Goal: Use online tool/utility: Utilize a website feature to perform a specific function

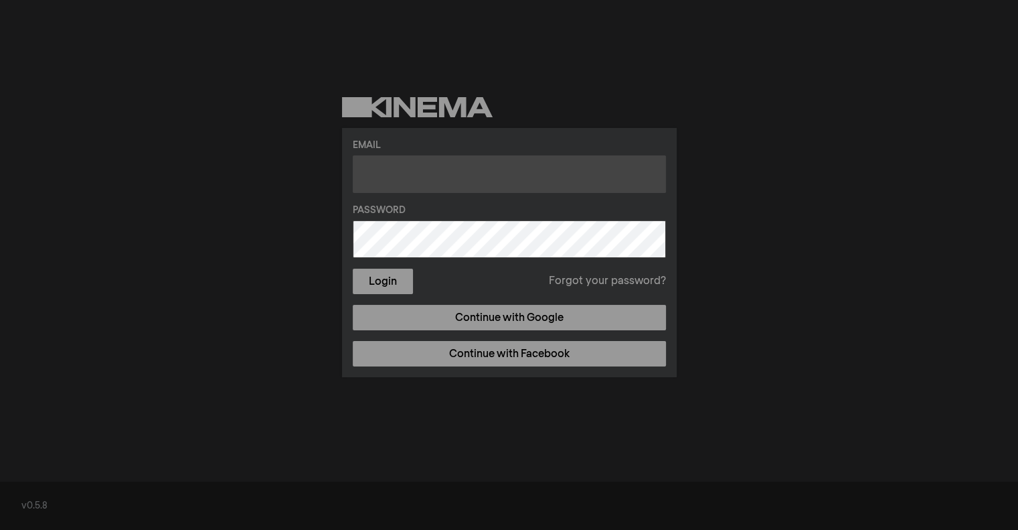
click at [392, 176] on input "text" at bounding box center [509, 173] width 313 height 37
type input "[PERSON_NAME][EMAIL_ADDRESS][DOMAIN_NAME]"
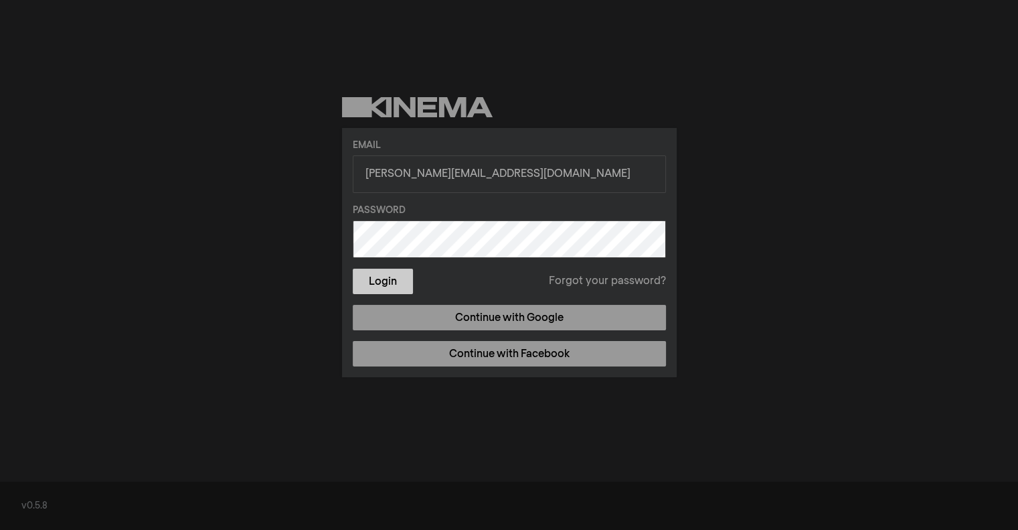
click at [400, 274] on button "Login" at bounding box center [383, 280] width 60 height 25
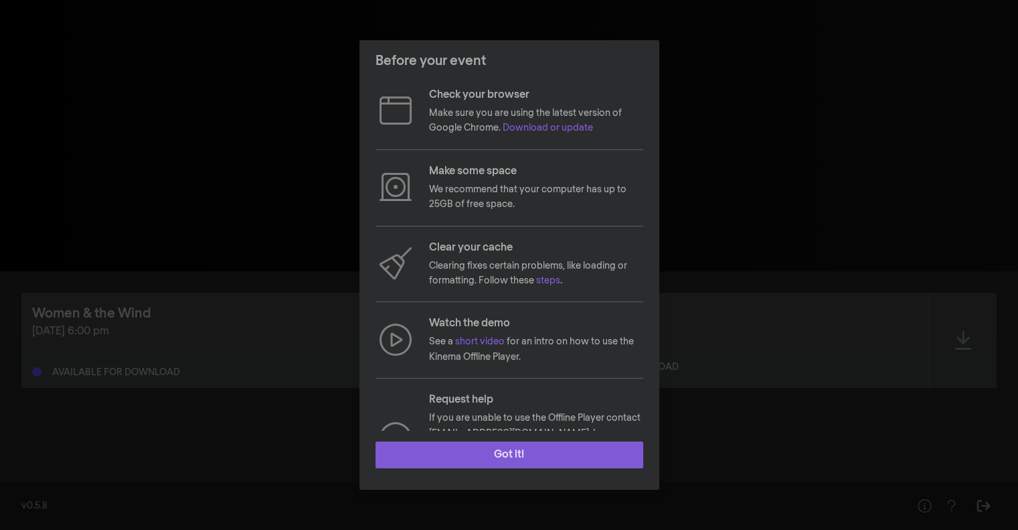
click at [528, 452] on button "Got it!" at bounding box center [510, 454] width 268 height 27
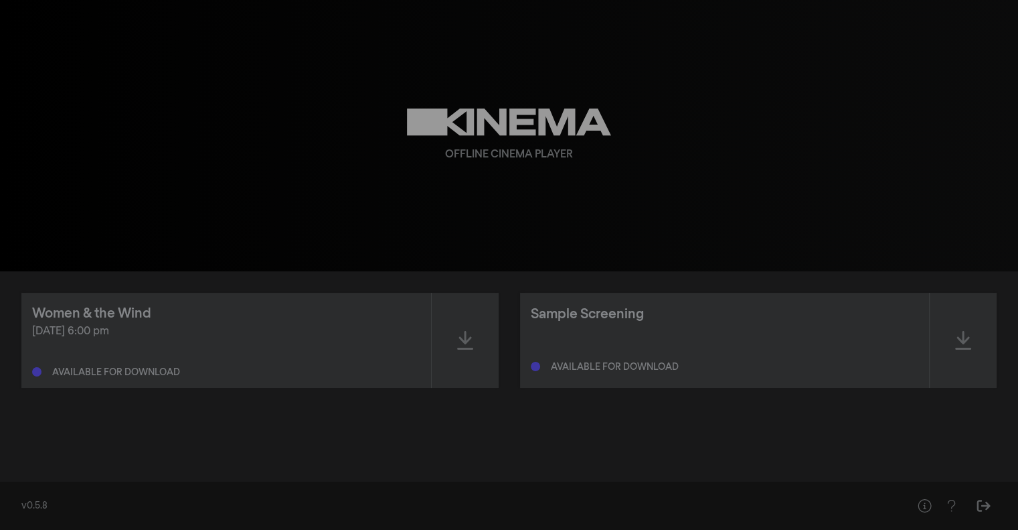
drag, startPoint x: 951, startPoint y: 5, endPoint x: 702, endPoint y: 64, distance: 255.8
click at [702, 64] on div "Offline Cinema Player" at bounding box center [509, 135] width 482 height 271
click at [466, 341] on icon at bounding box center [465, 340] width 16 height 19
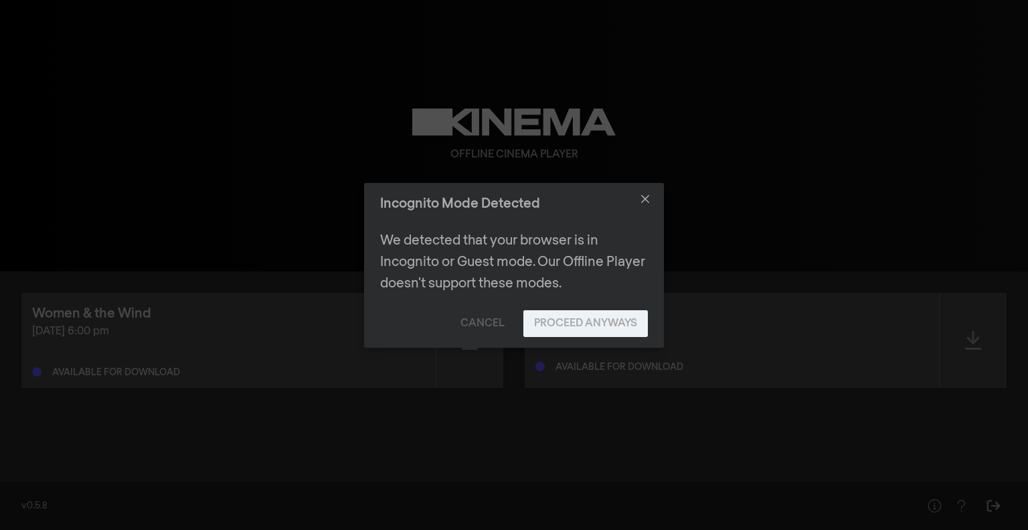
click at [541, 323] on button "Proceed Anyways" at bounding box center [586, 323] width 125 height 27
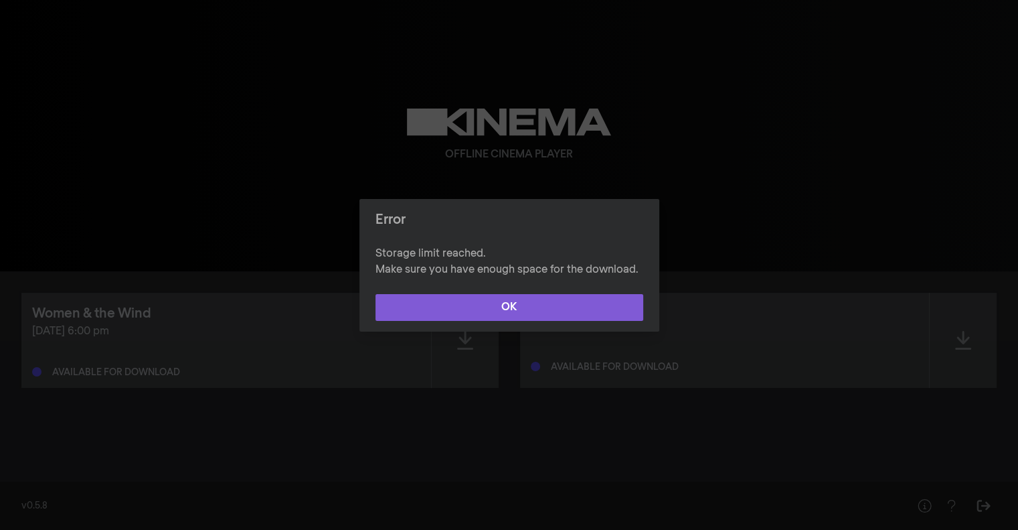
click at [517, 309] on button "OK" at bounding box center [510, 307] width 268 height 27
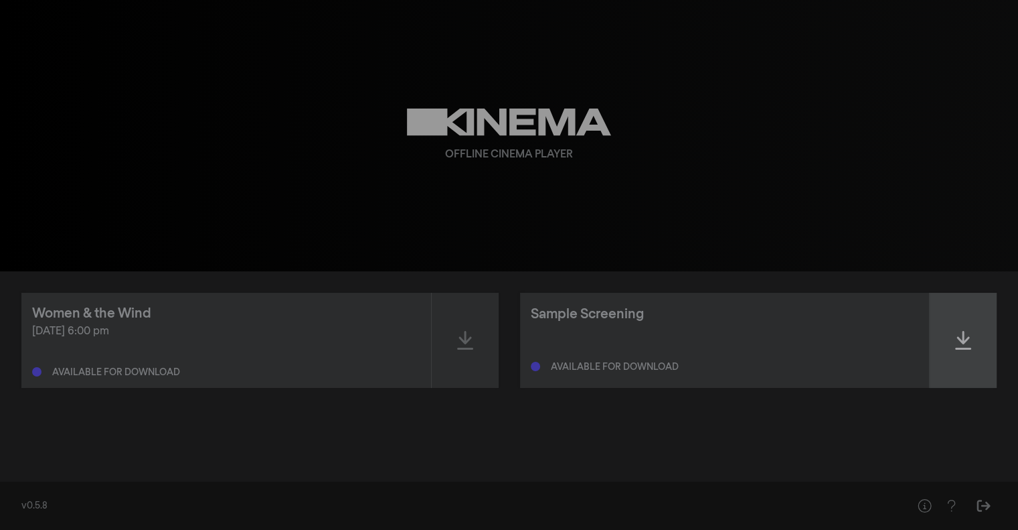
click at [955, 337] on icon at bounding box center [963, 339] width 16 height 21
